Goal: Information Seeking & Learning: Compare options

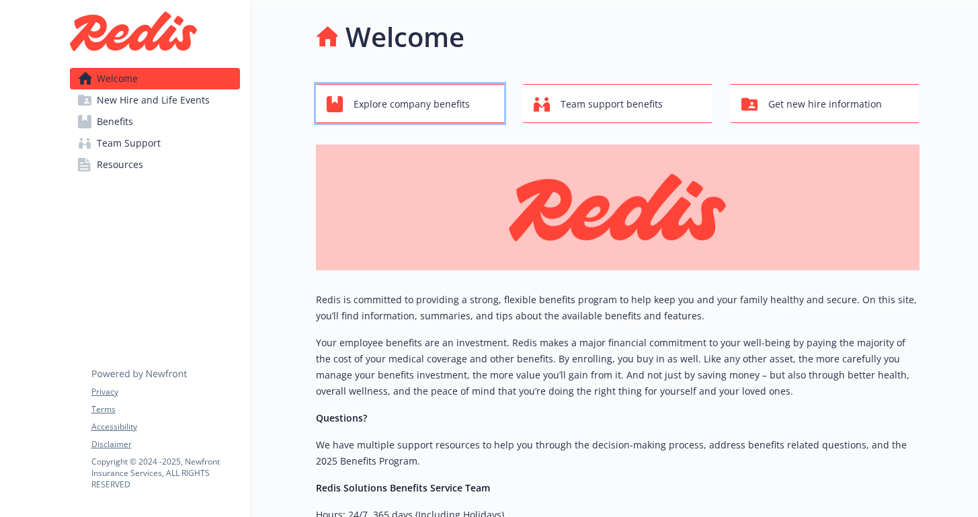
click at [441, 112] on span "Explore company benefits" at bounding box center [412, 104] width 116 height 26
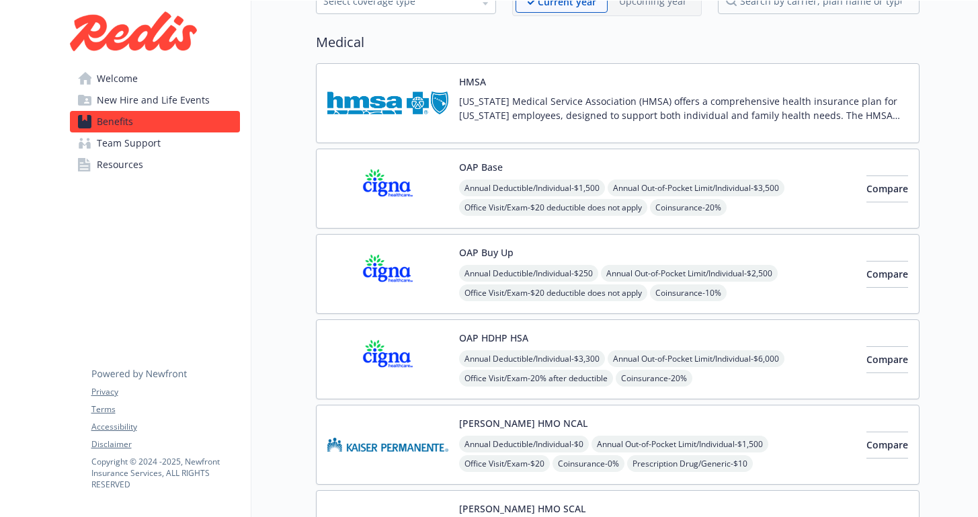
scroll to position [81, 0]
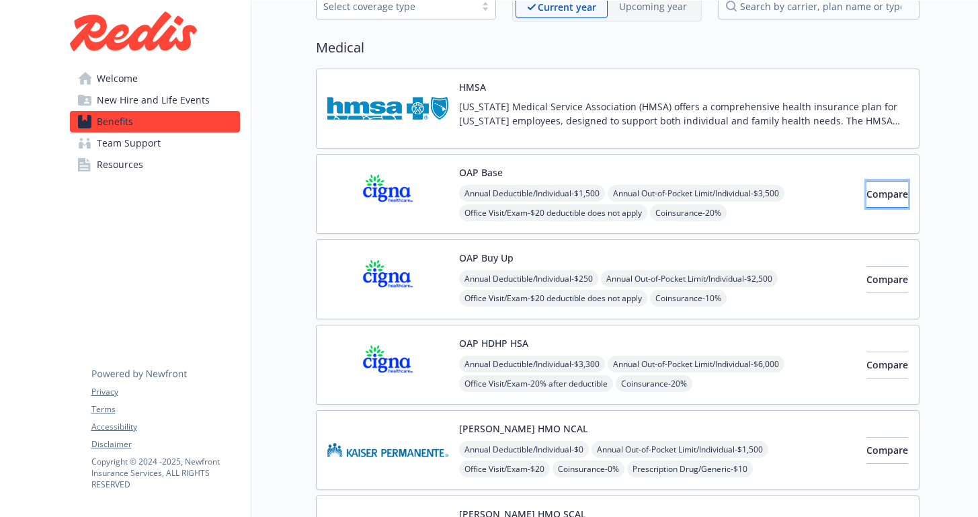
click at [866, 196] on span "Compare" at bounding box center [887, 194] width 42 height 13
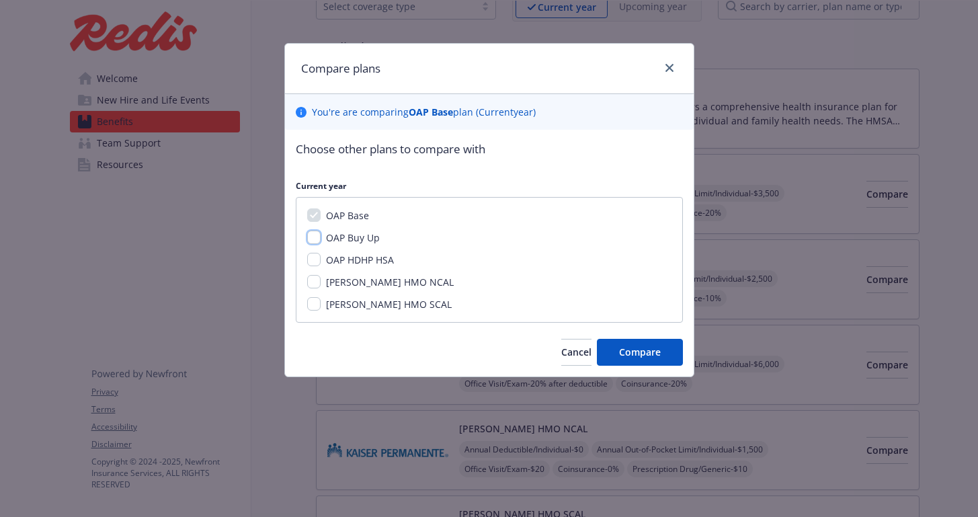
click at [314, 239] on input "OAP Buy Up" at bounding box center [313, 237] width 13 height 13
checkbox input "true"
click at [317, 261] on input "OAP HDHP HSA" at bounding box center [313, 259] width 13 height 13
checkbox input "true"
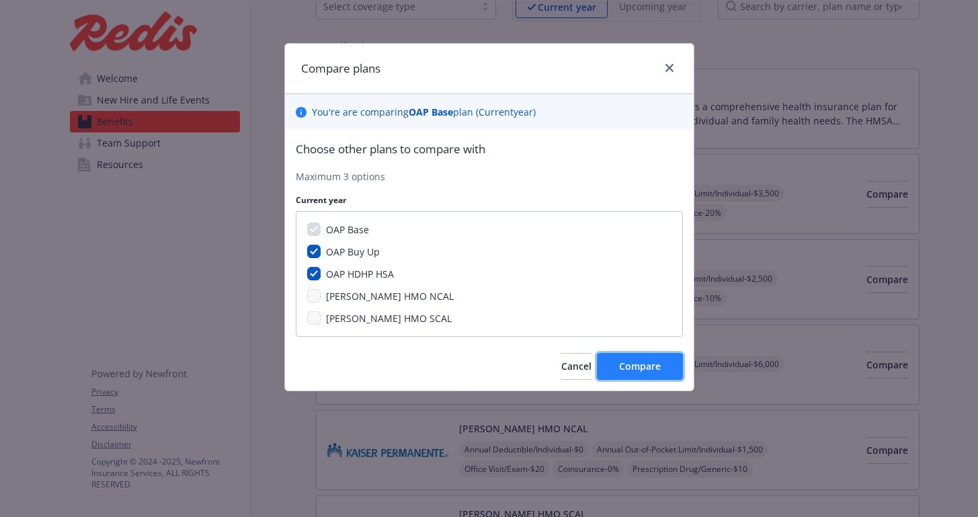
click at [654, 372] on button "Compare" at bounding box center [640, 366] width 86 height 27
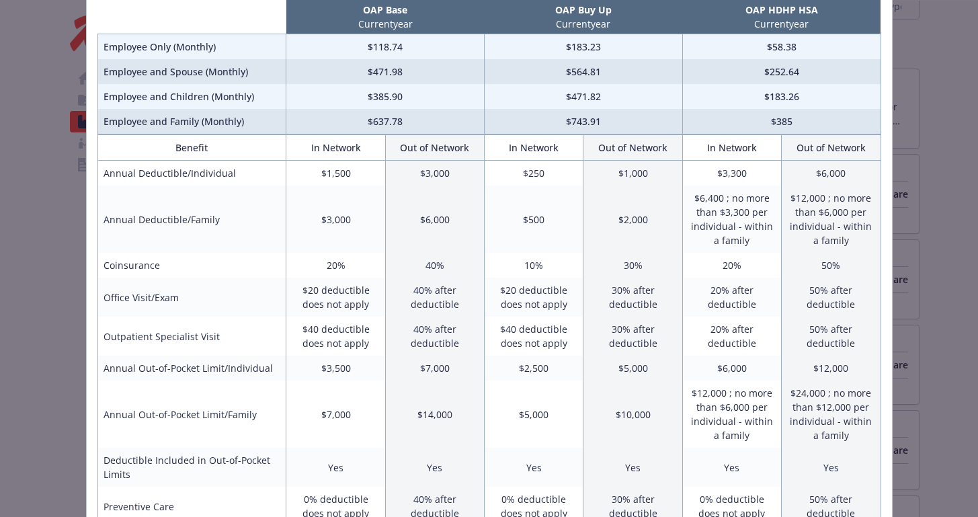
scroll to position [0, 0]
